Goal: Navigation & Orientation: Find specific page/section

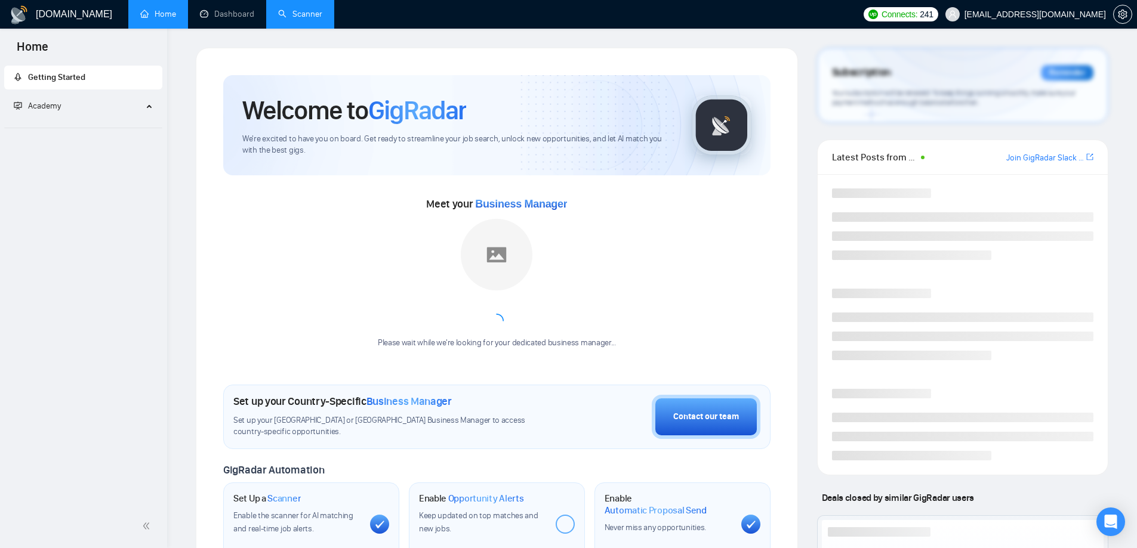
click at [301, 19] on link "Scanner" at bounding box center [300, 14] width 44 height 10
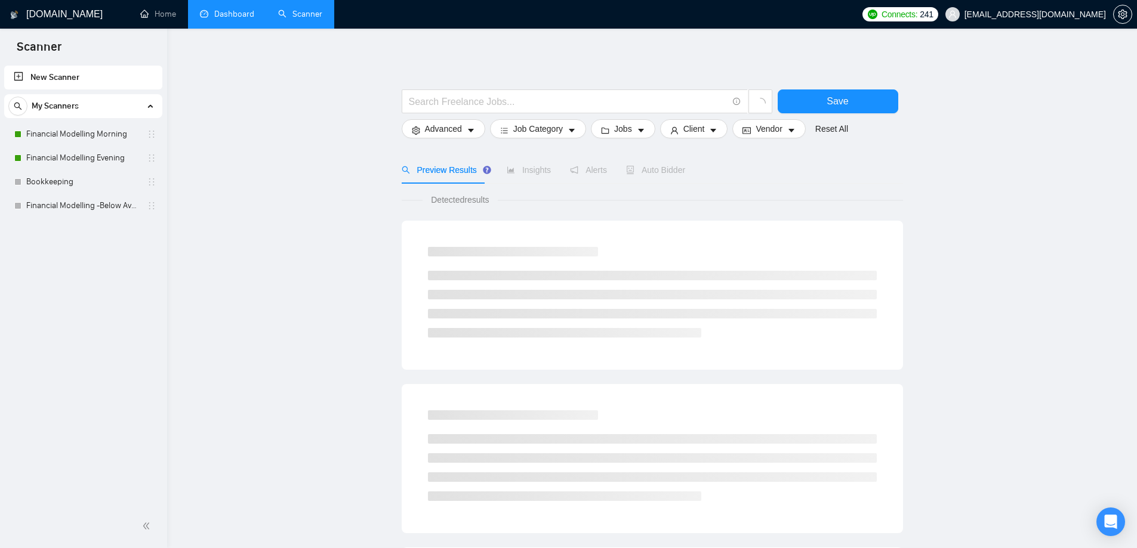
click at [233, 10] on link "Dashboard" at bounding box center [227, 14] width 54 height 10
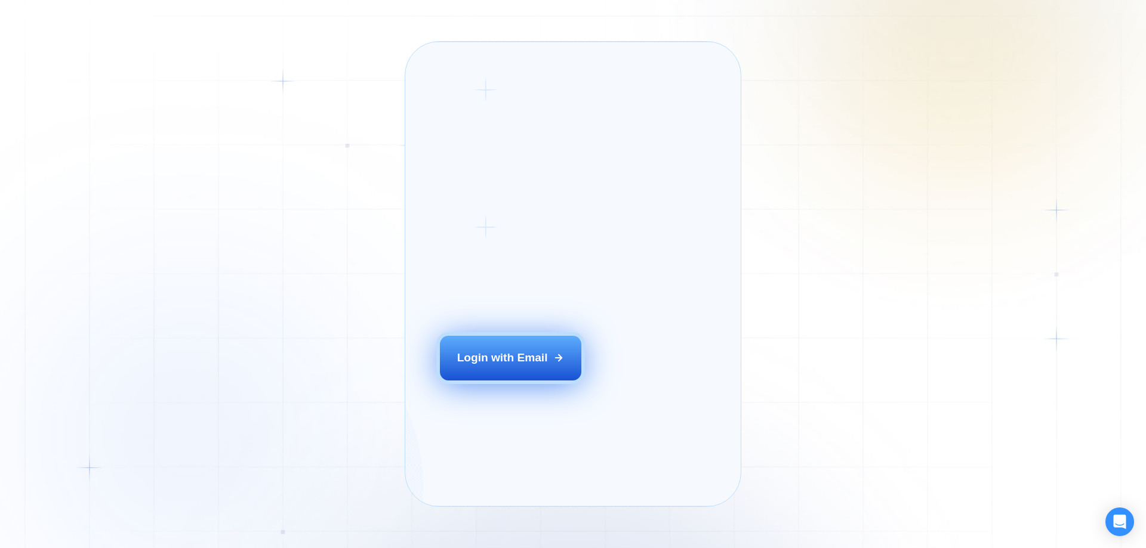
click at [492, 380] on button "Login with Email" at bounding box center [511, 358] width 142 height 44
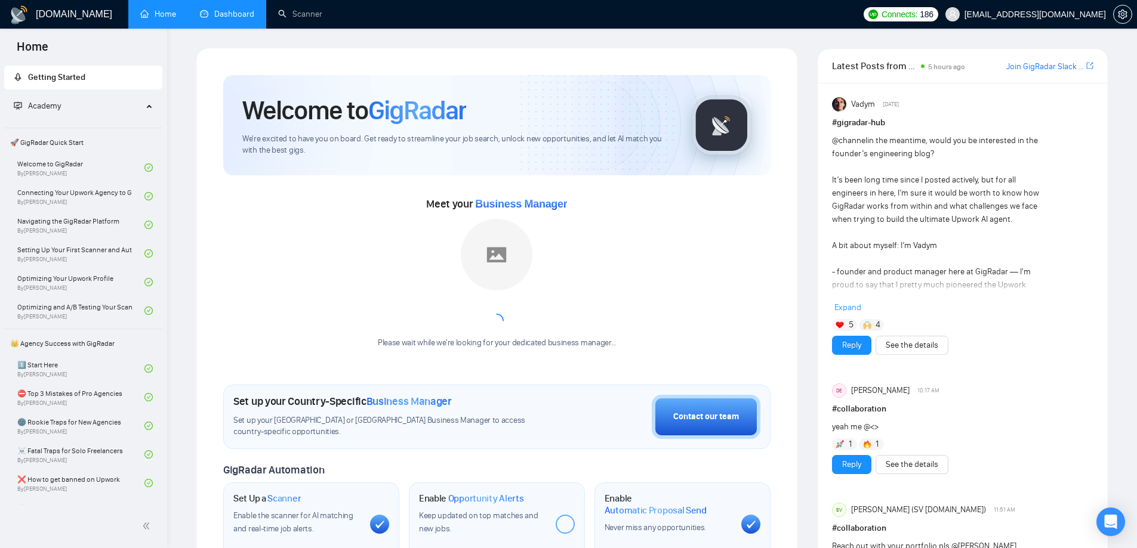
click at [232, 17] on link "Dashboard" at bounding box center [227, 14] width 54 height 10
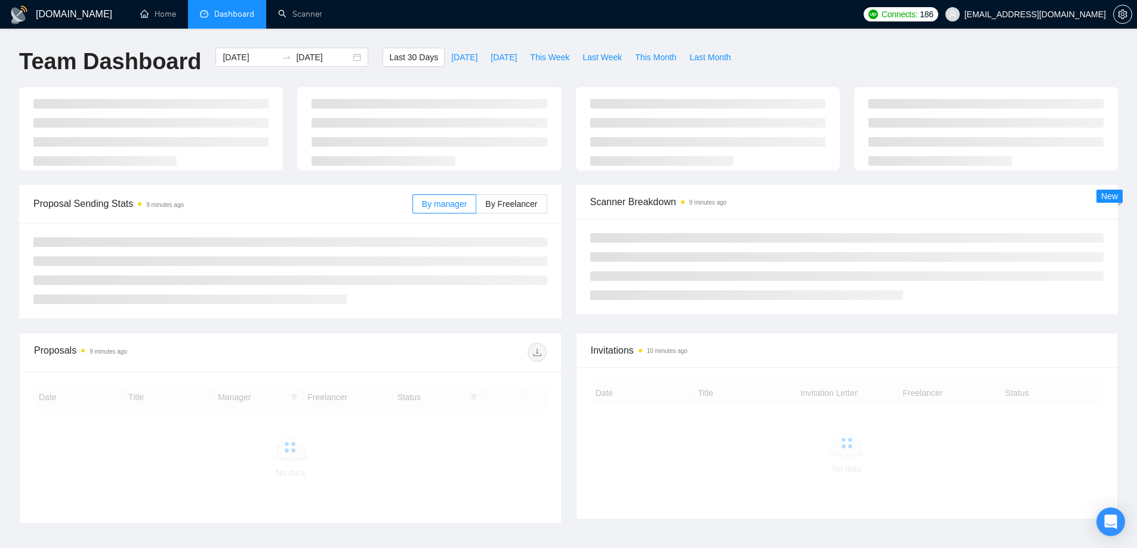
scroll to position [82, 0]
